Goal: Obtain resource: Download file/media

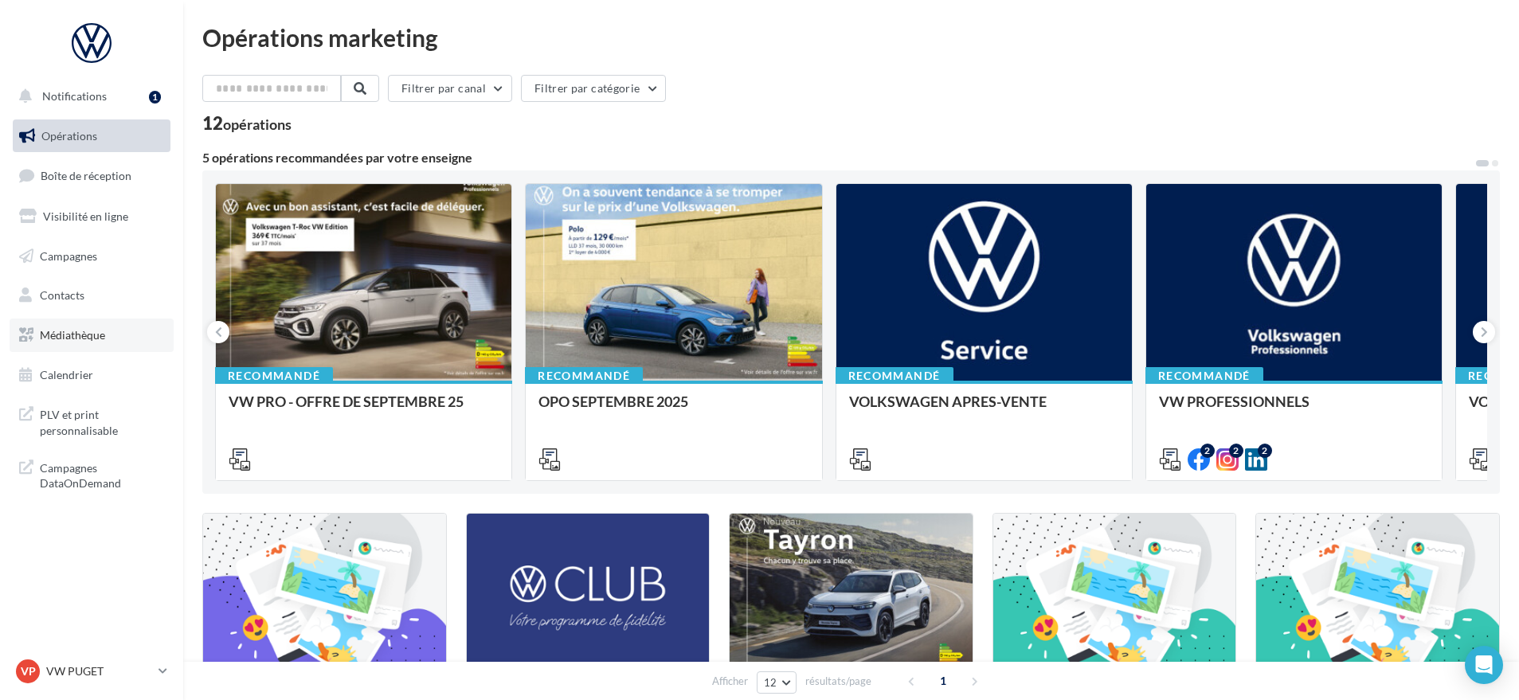
click at [84, 343] on link "Médiathèque" at bounding box center [92, 335] width 164 height 33
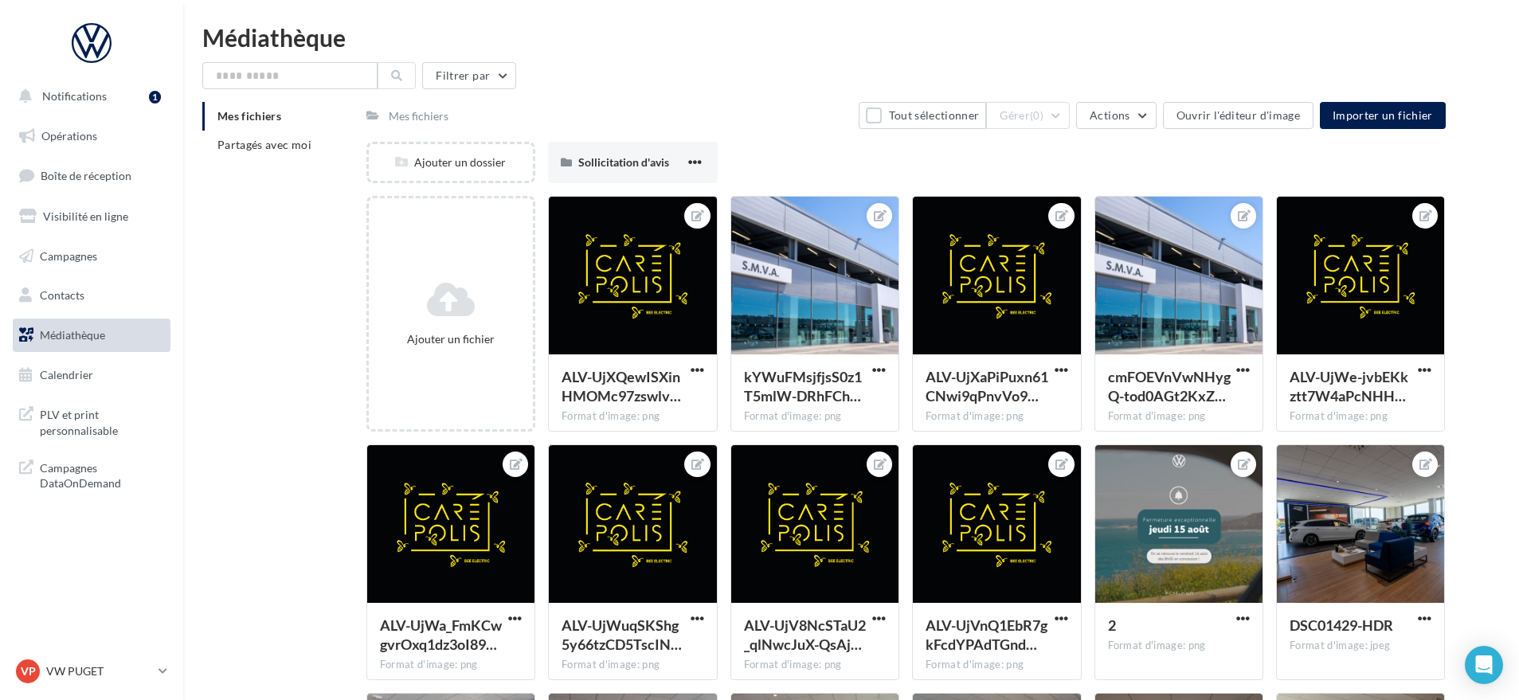
click at [410, 112] on div "Mes fichiers" at bounding box center [419, 116] width 60 height 16
click at [293, 149] on span "Partagés avec moi" at bounding box center [265, 145] width 94 height 14
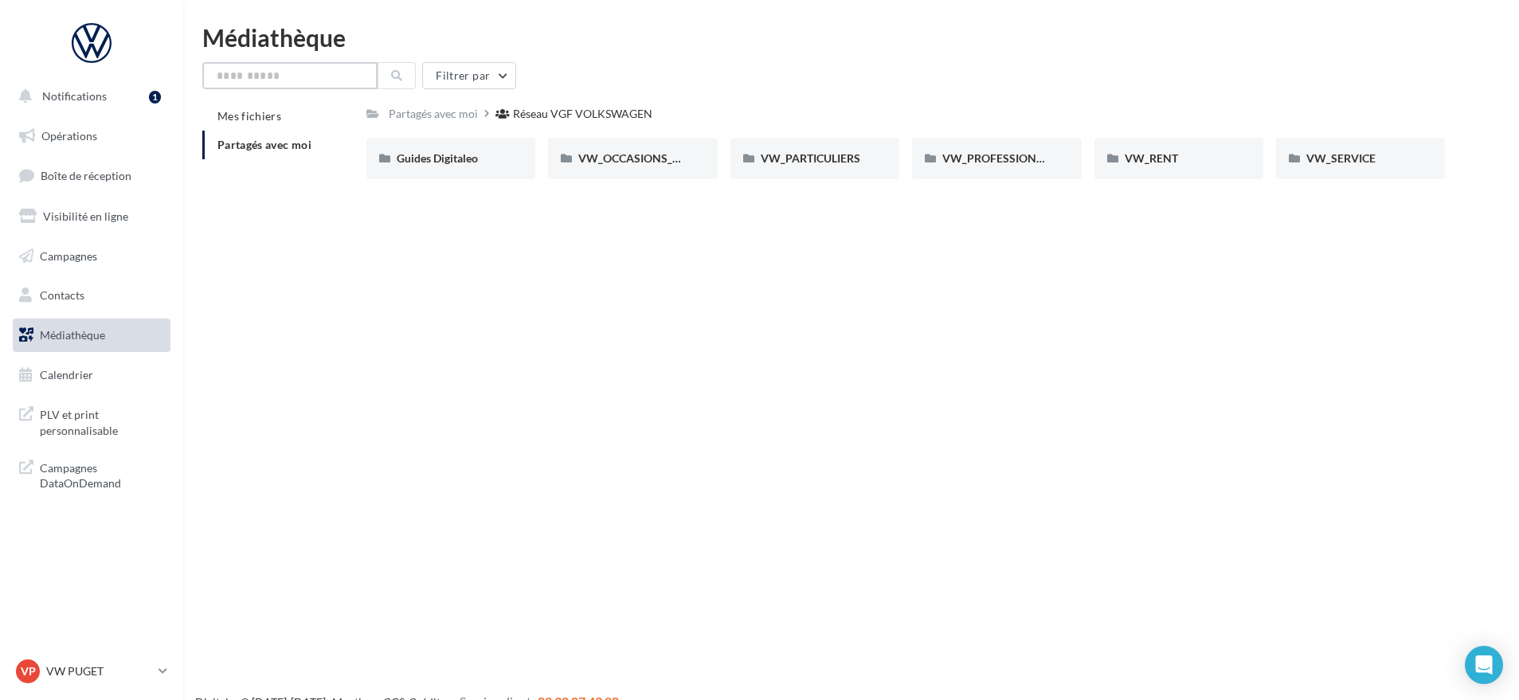
click at [302, 75] on input "text" at bounding box center [289, 75] width 175 height 27
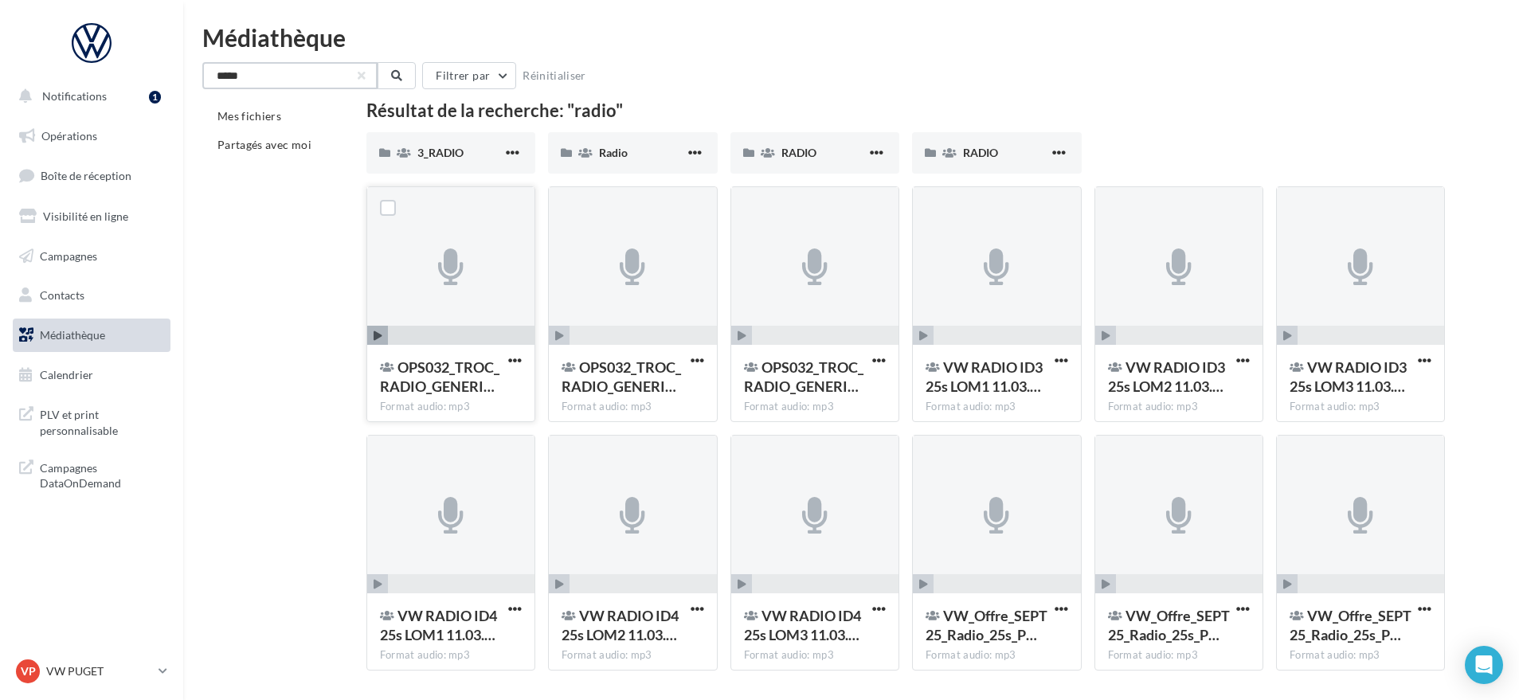
type input "*****"
click at [377, 329] on span "button" at bounding box center [377, 336] width 21 height 21
click at [1461, 105] on div "Mes fichiers Partagés avec moi Résultat de la recherche: "radio" 3_RADIO 3_RADI…" at bounding box center [857, 393] width 1311 height 582
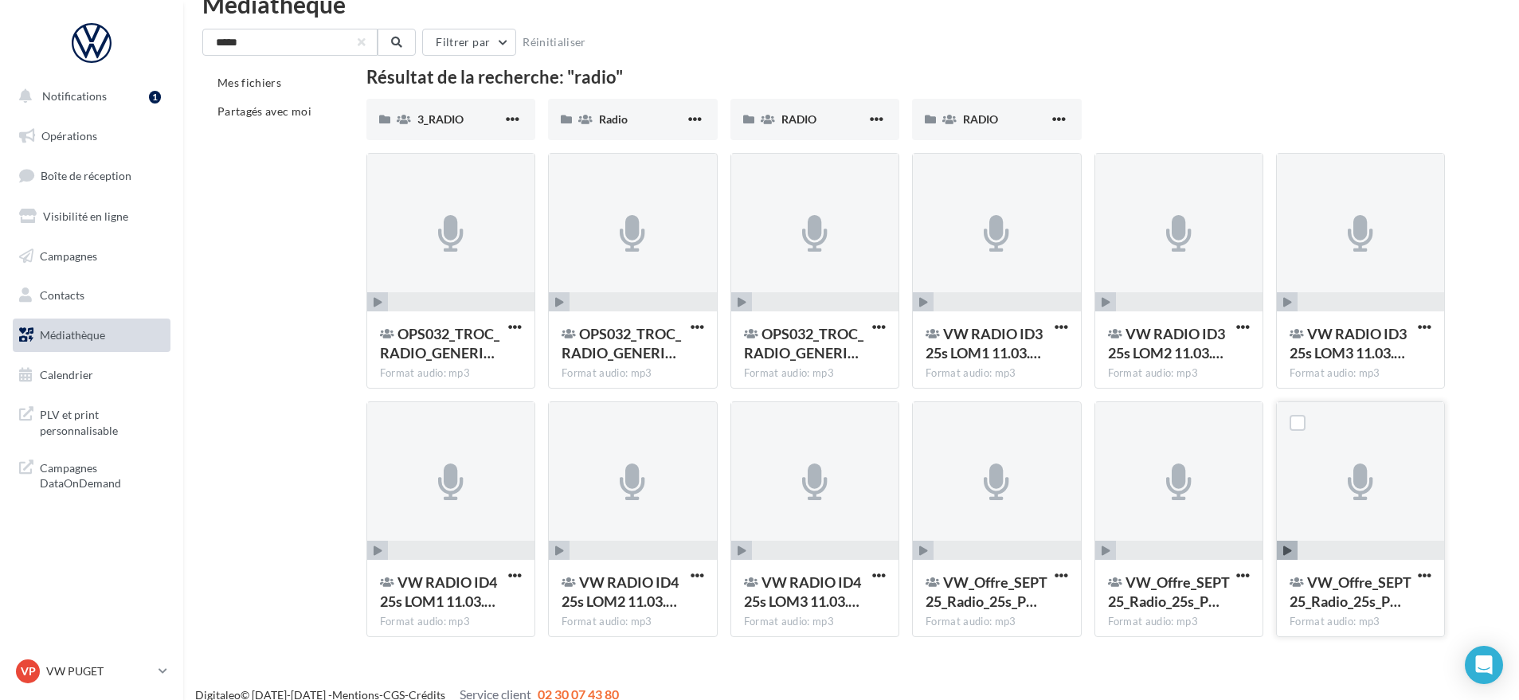
scroll to position [52, 0]
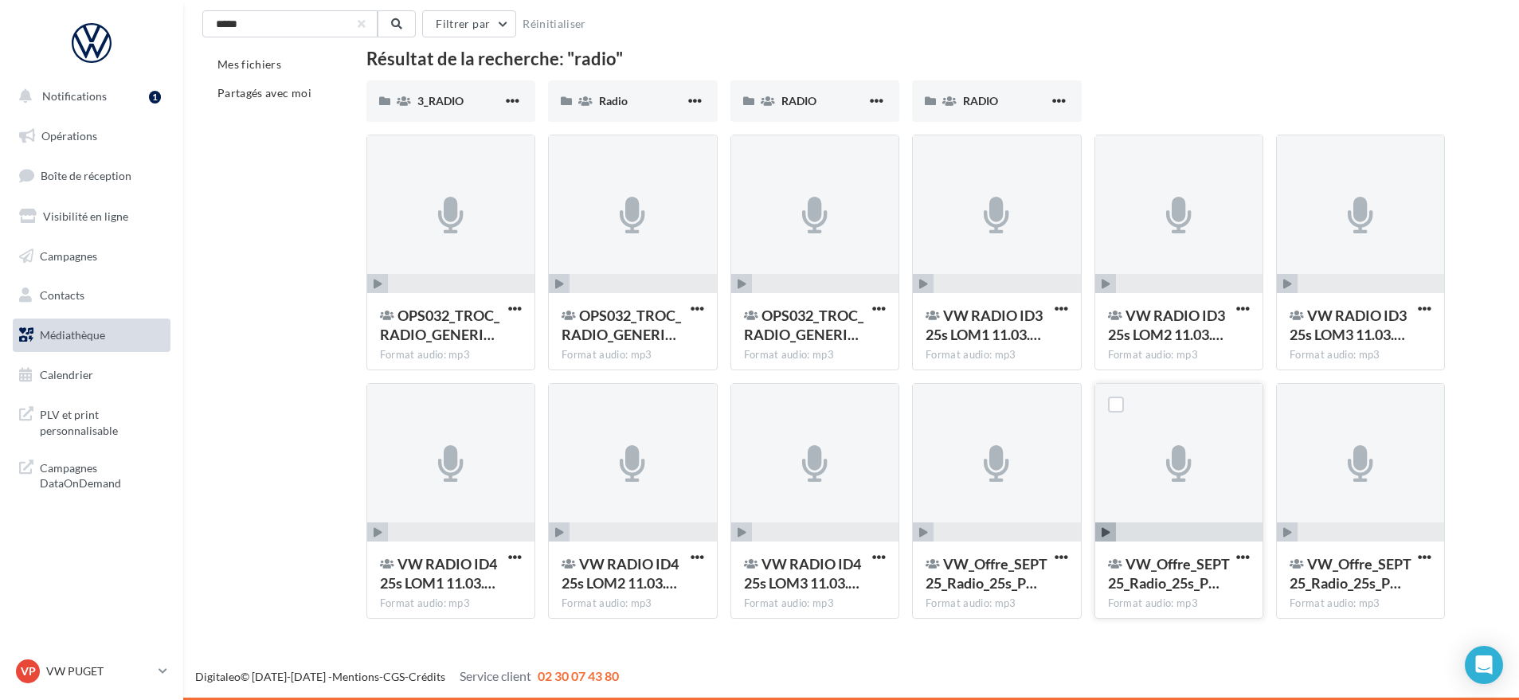
click at [1108, 531] on icon "button" at bounding box center [1106, 533] width 9 height 10
click at [919, 535] on icon "button" at bounding box center [923, 533] width 9 height 10
click at [1060, 554] on span "button" at bounding box center [1062, 558] width 14 height 14
click at [995, 595] on button "Télécharger" at bounding box center [991, 589] width 159 height 41
click at [1298, 528] on span "button" at bounding box center [1371, 533] width 147 height 21
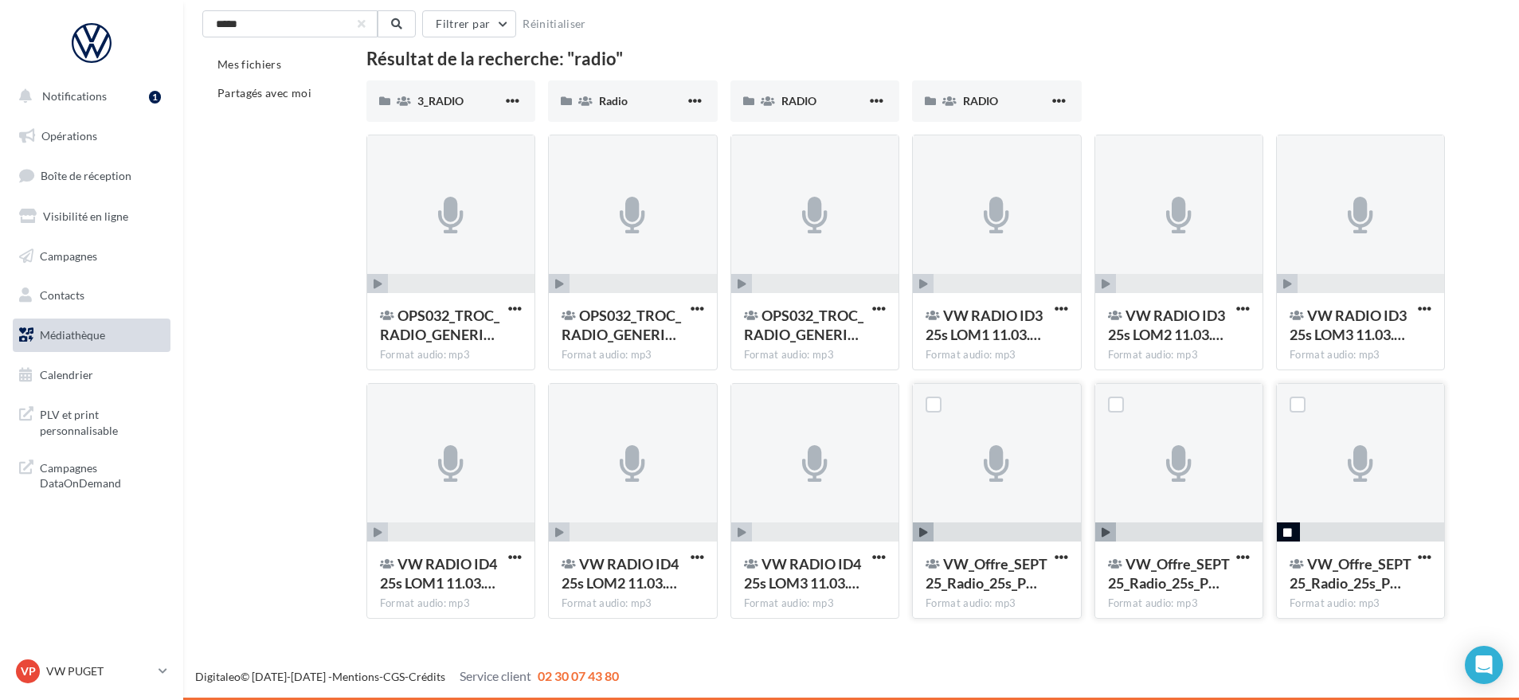
click at [1295, 531] on span "button" at bounding box center [1287, 533] width 21 height 21
click at [918, 531] on span "button" at bounding box center [923, 533] width 21 height 21
click at [919, 531] on icon "button" at bounding box center [923, 533] width 9 height 10
click at [927, 532] on icon "button" at bounding box center [923, 533] width 9 height 10
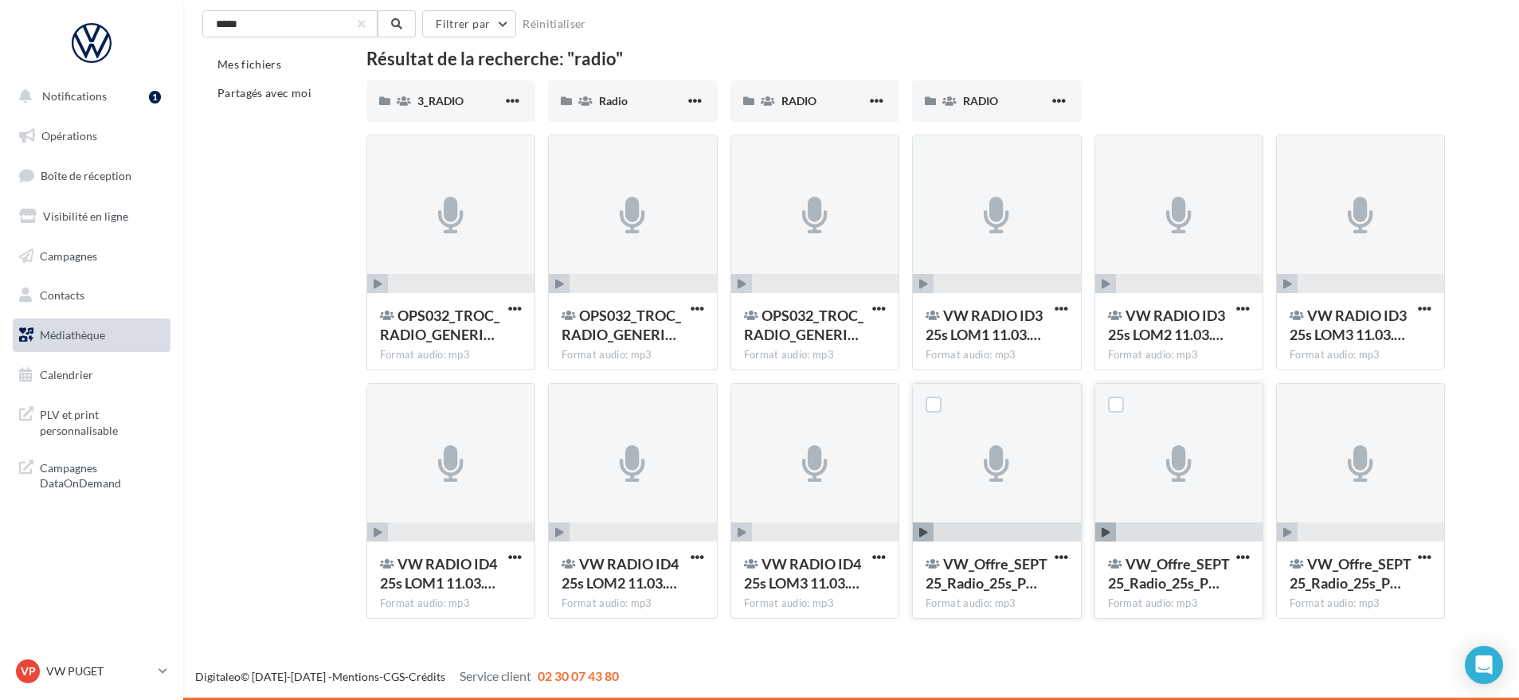
click at [927, 532] on icon "button" at bounding box center [923, 533] width 9 height 10
click at [1108, 526] on span "button" at bounding box center [1106, 533] width 21 height 21
click at [1169, 527] on span "button" at bounding box center [1189, 533] width 147 height 21
drag, startPoint x: 1169, startPoint y: 531, endPoint x: 1229, endPoint y: 531, distance: 60.6
click at [1229, 531] on span "button" at bounding box center [1189, 533] width 147 height 21
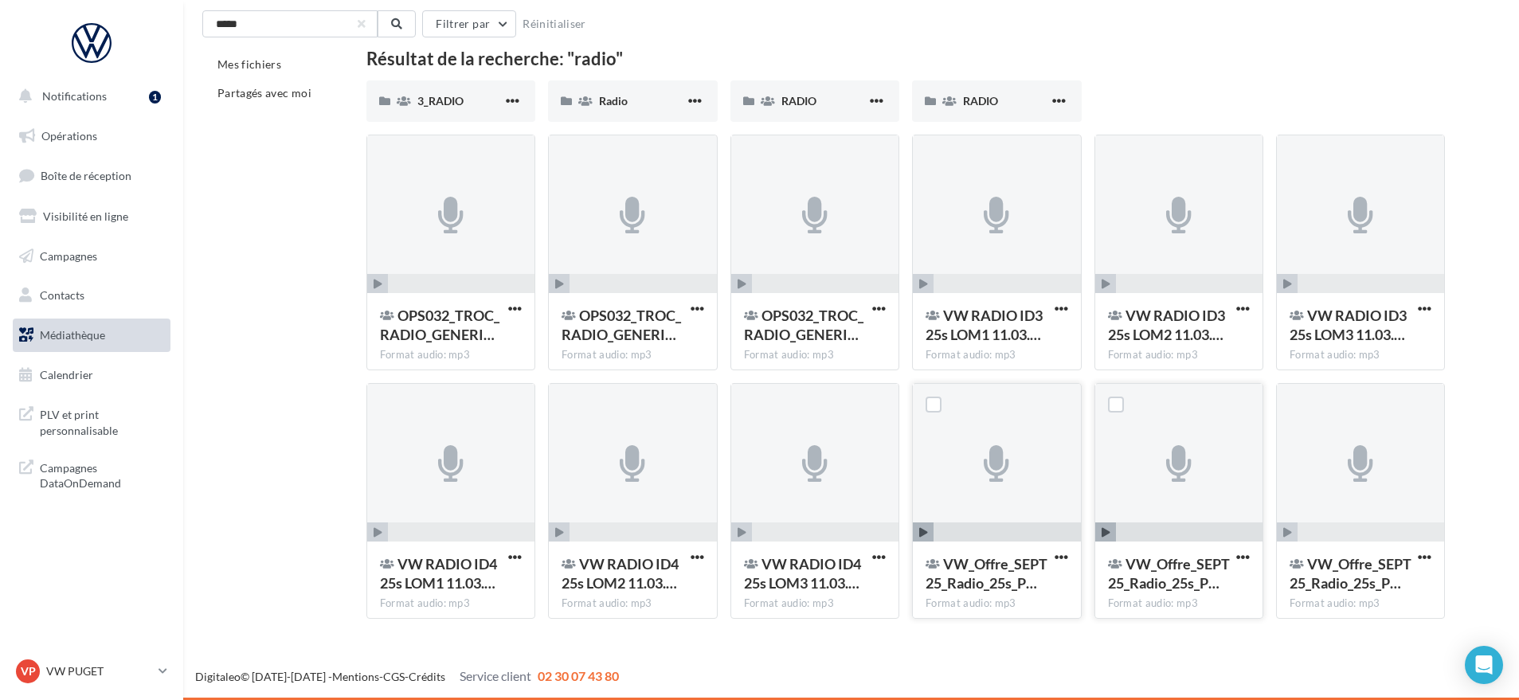
click at [1189, 531] on span "button" at bounding box center [1189, 533] width 147 height 21
click at [1101, 278] on span "button" at bounding box center [1106, 284] width 21 height 21
click at [382, 535] on span "button" at bounding box center [377, 533] width 21 height 21
click at [100, 657] on link "VP VW PUGET vw-pug-ver" at bounding box center [92, 672] width 158 height 30
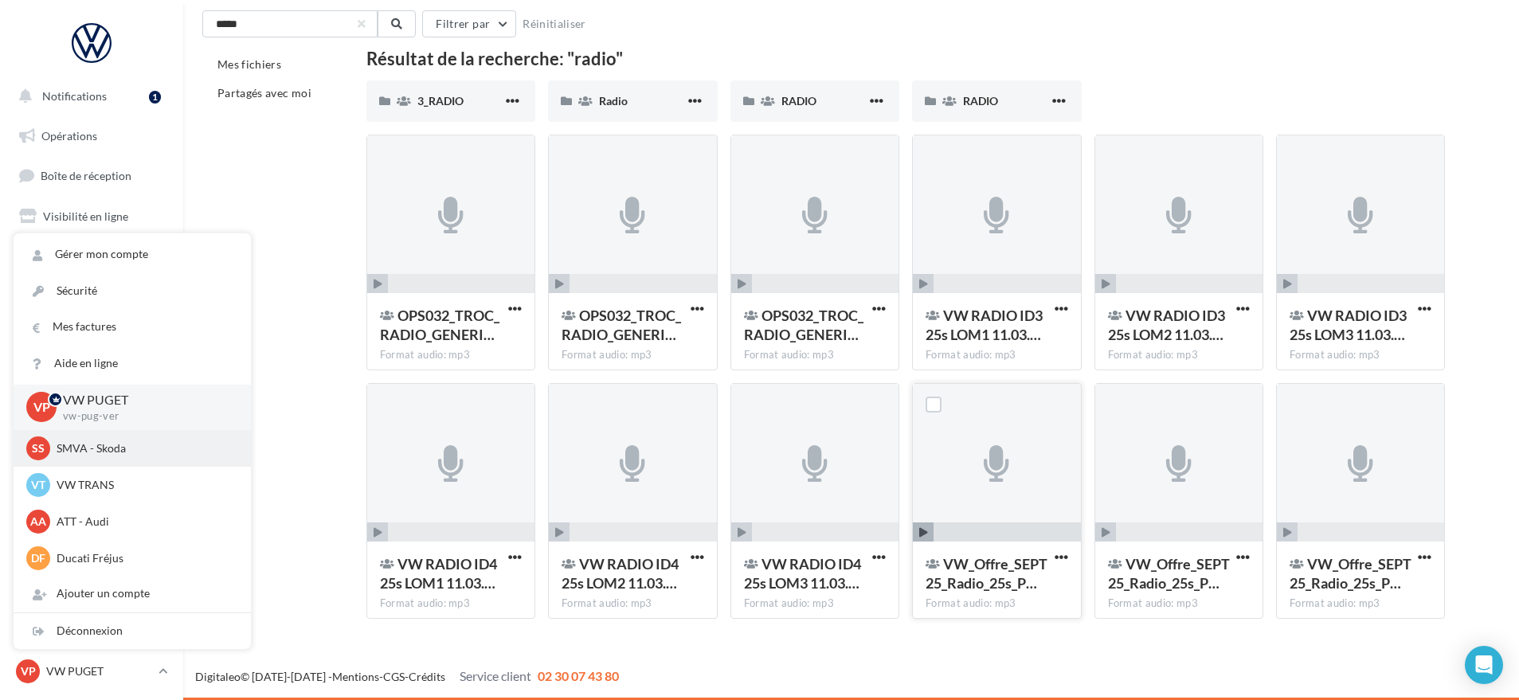
click at [115, 448] on p "SMVA - Skoda" at bounding box center [144, 449] width 175 height 16
